Goal: Find specific page/section: Find specific page/section

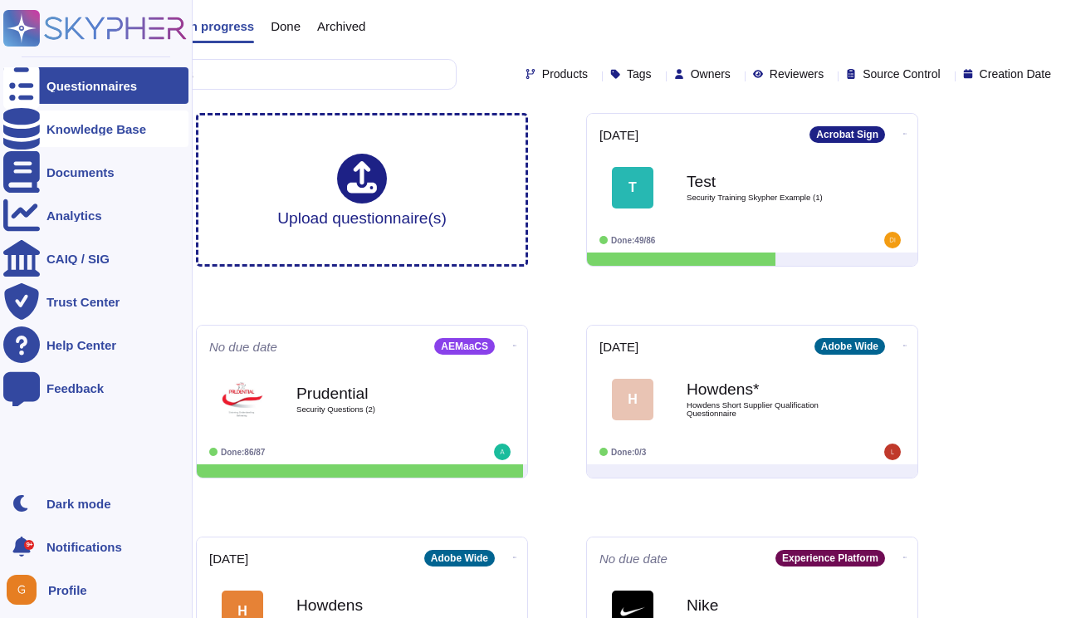
click at [24, 131] on icon at bounding box center [21, 129] width 37 height 42
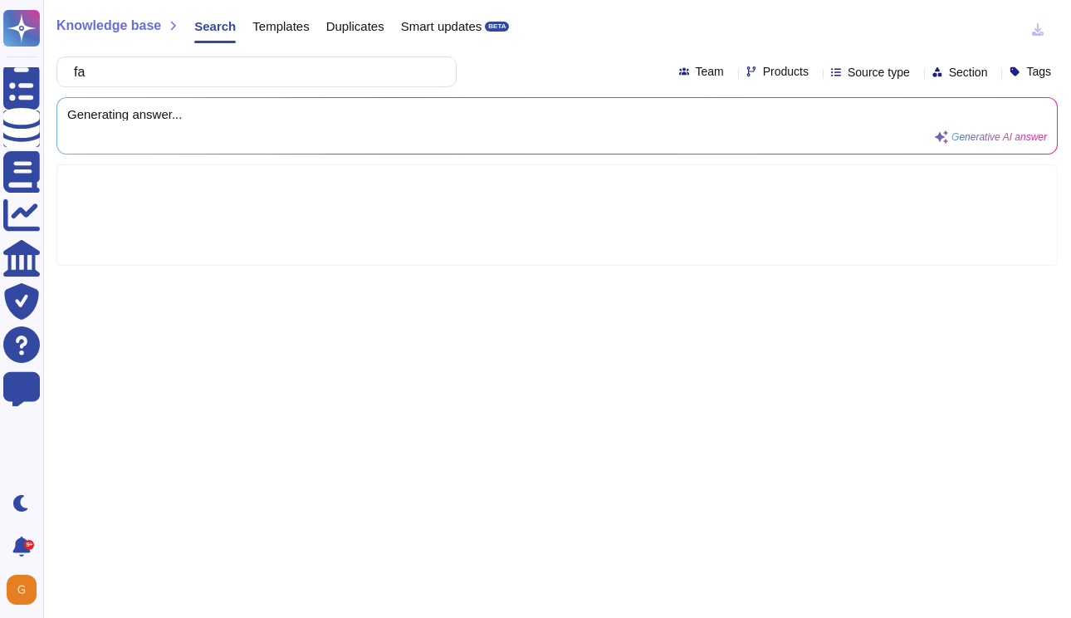
type input "f"
type input "cl"
